Goal: Check status: Check status

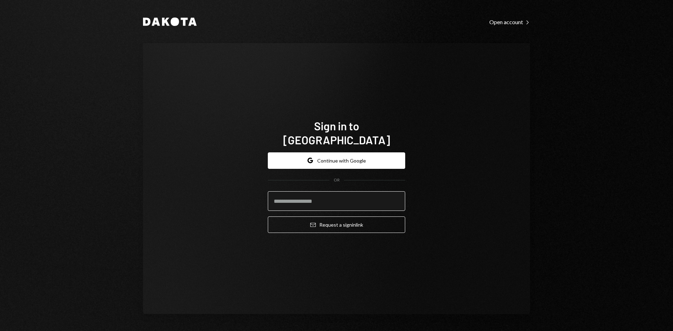
click at [359, 195] on input "email" at bounding box center [336, 201] width 137 height 20
drag, startPoint x: 318, startPoint y: 195, endPoint x: 306, endPoint y: 194, distance: 12.0
click at [302, 194] on input "**********" at bounding box center [336, 201] width 137 height 20
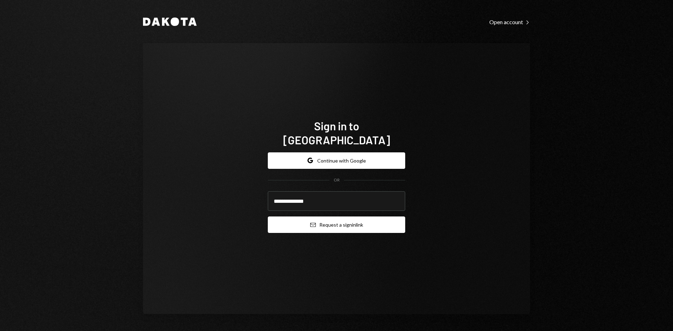
type input "**********"
click at [345, 220] on button "Email Request a sign in link" at bounding box center [336, 225] width 137 height 16
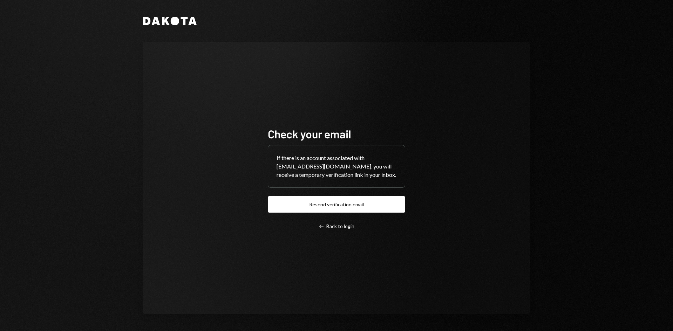
click at [353, 218] on div "Check your email If there is an account associated with oliverpage+grresearch@a…" at bounding box center [336, 178] width 137 height 103
click at [354, 212] on button "Resend verification email" at bounding box center [336, 204] width 137 height 16
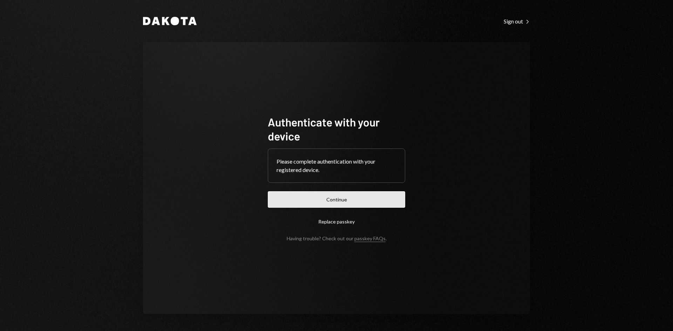
click at [351, 205] on button "Continue" at bounding box center [336, 199] width 137 height 16
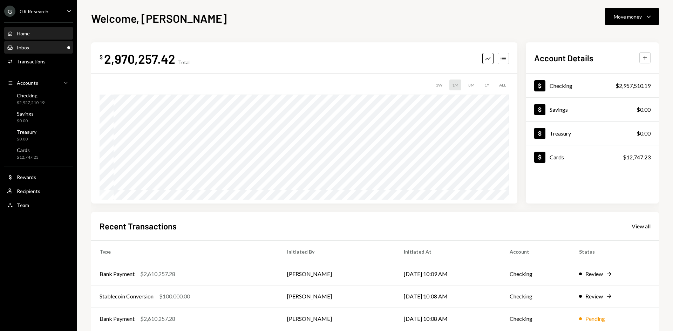
click at [40, 42] on div "Inbox Inbox" at bounding box center [38, 48] width 63 height 12
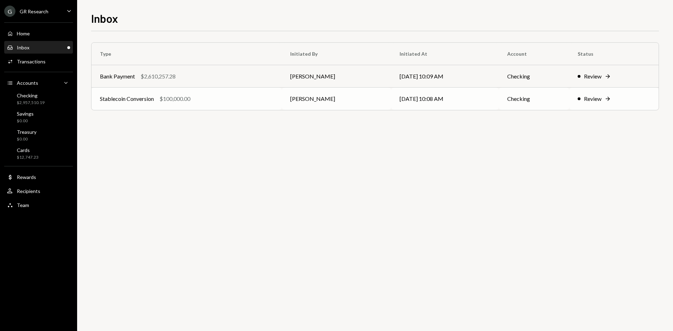
click at [225, 107] on td "Stablecoin Conversion $100,000.00" at bounding box center [186, 99] width 190 height 22
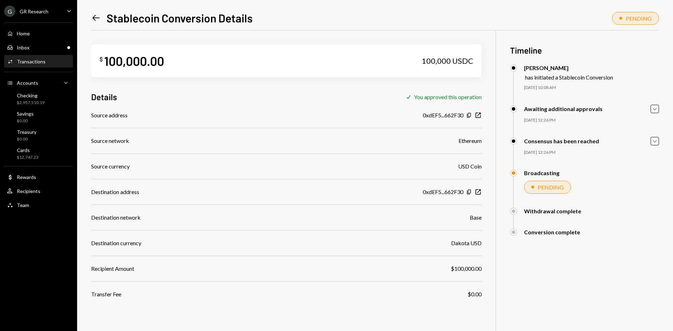
click at [92, 15] on icon "Left Arrow" at bounding box center [96, 18] width 10 height 10
